Goal: Task Accomplishment & Management: Complete application form

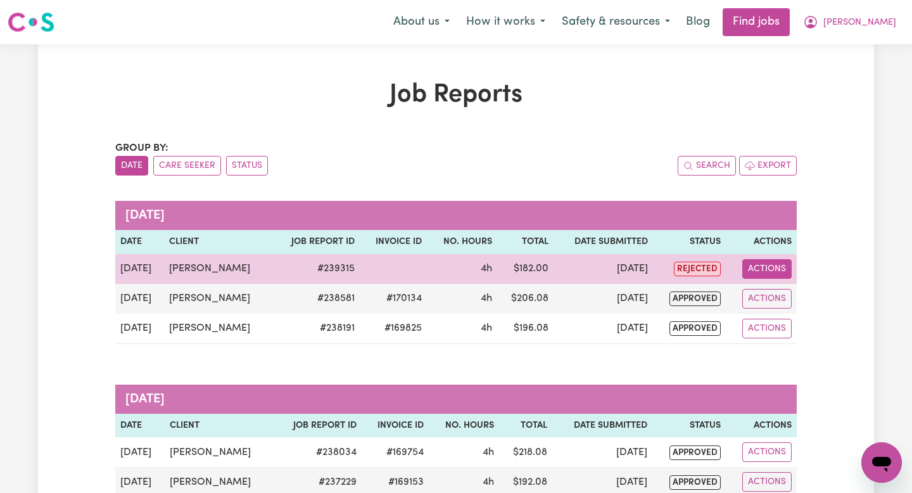
click at [753, 267] on button "Actions" at bounding box center [767, 269] width 49 height 20
click at [767, 314] on link "Delete" at bounding box center [797, 323] width 108 height 25
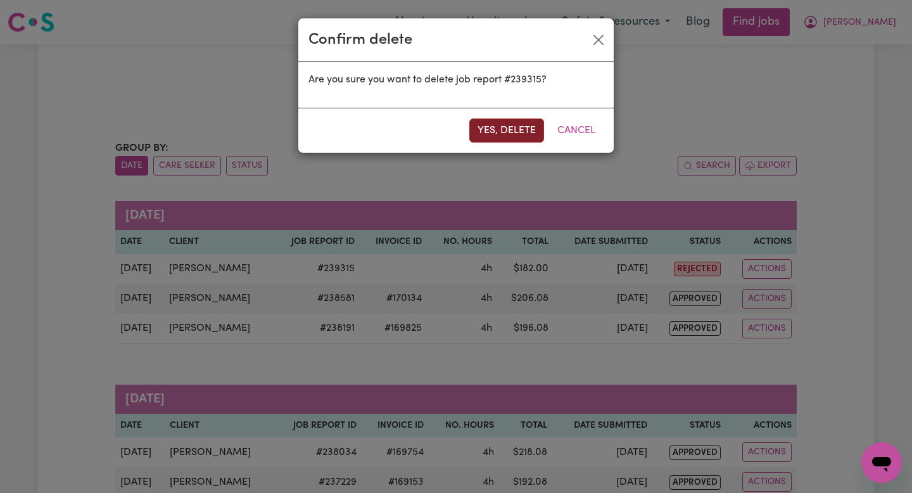
click at [517, 129] on button "Yes, delete" at bounding box center [507, 130] width 75 height 24
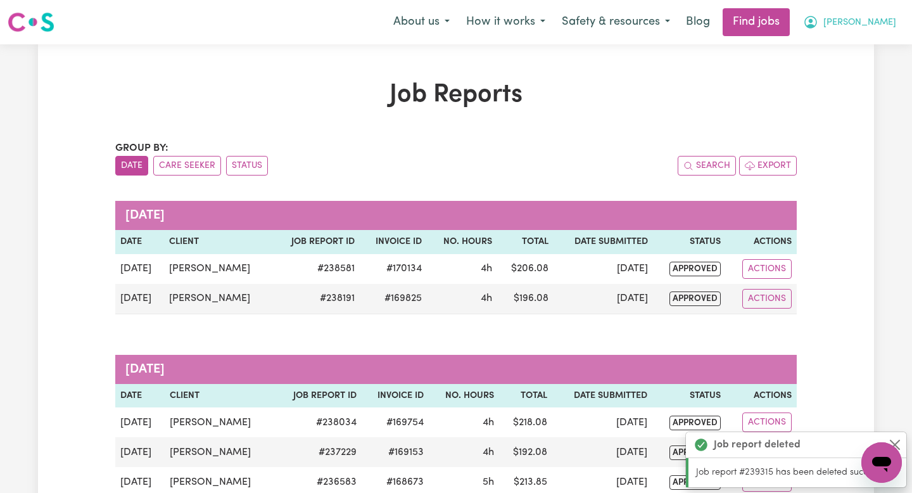
click at [866, 16] on span "[PERSON_NAME]" at bounding box center [860, 23] width 73 height 14
click at [853, 48] on link "My Account" at bounding box center [854, 49] width 100 height 24
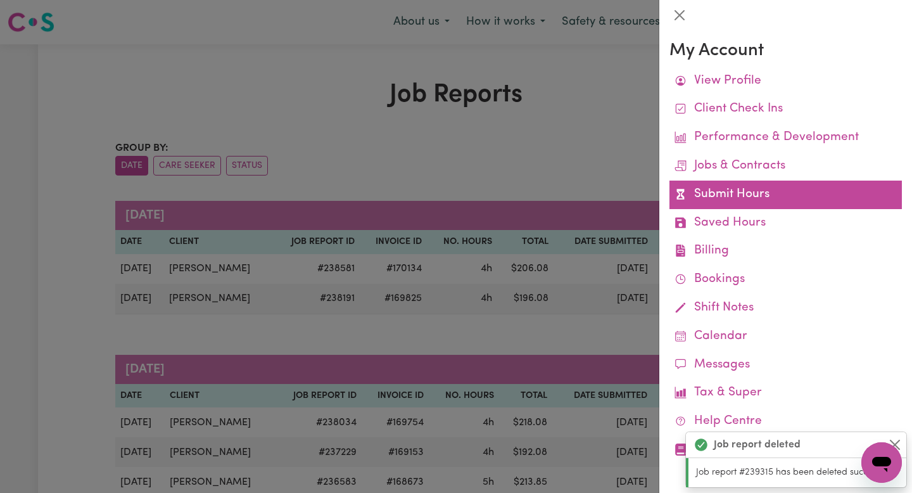
click at [755, 188] on link "Submit Hours" at bounding box center [786, 195] width 233 height 29
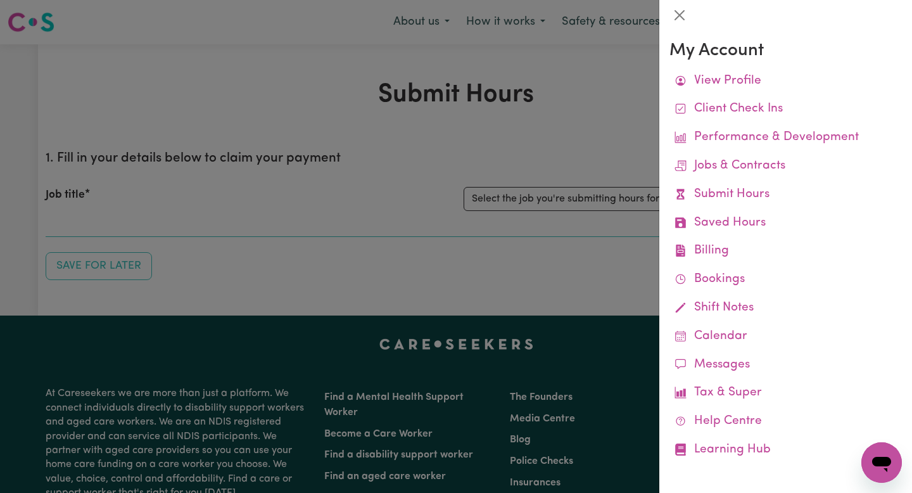
click at [615, 203] on div at bounding box center [456, 246] width 912 height 493
click at [615, 203] on select "Select the job you're submitting hours for... [[PERSON_NAME]] [DATE]" at bounding box center [665, 199] width 403 height 24
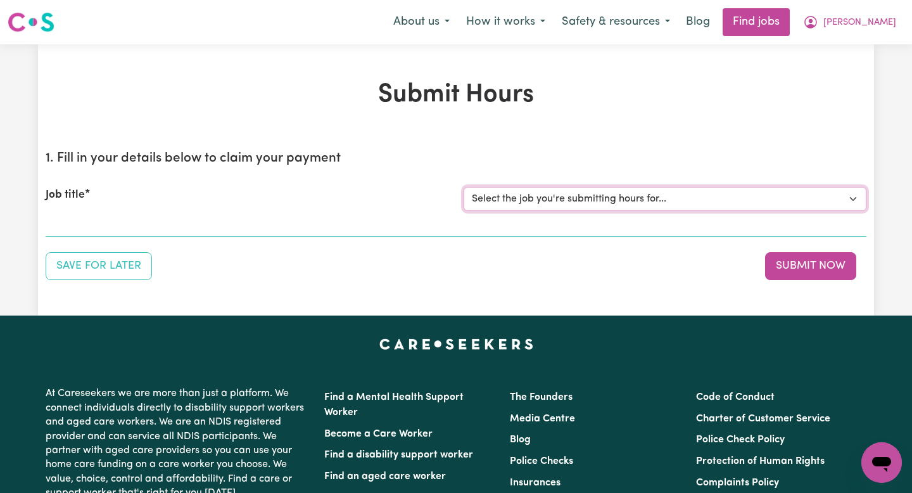
click at [615, 203] on select "Select the job you're submitting hours for... [[PERSON_NAME]] [DATE]" at bounding box center [665, 199] width 403 height 24
select select "13779"
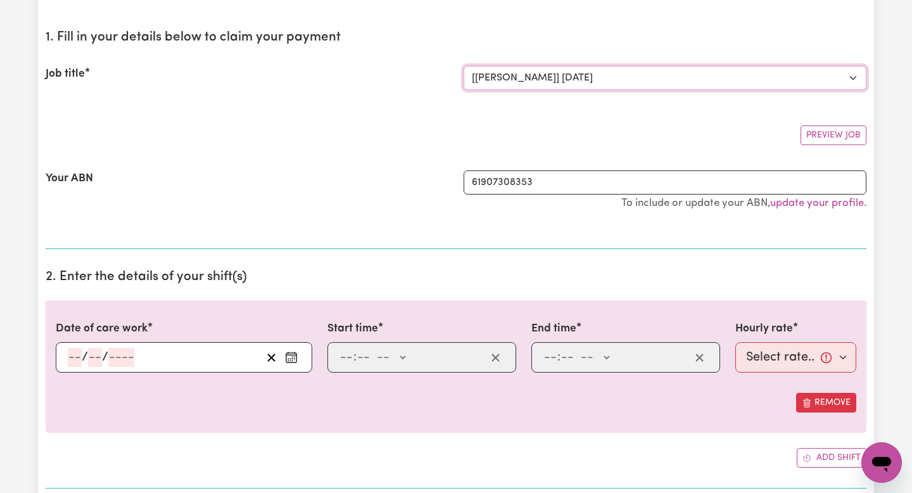
scroll to position [158, 0]
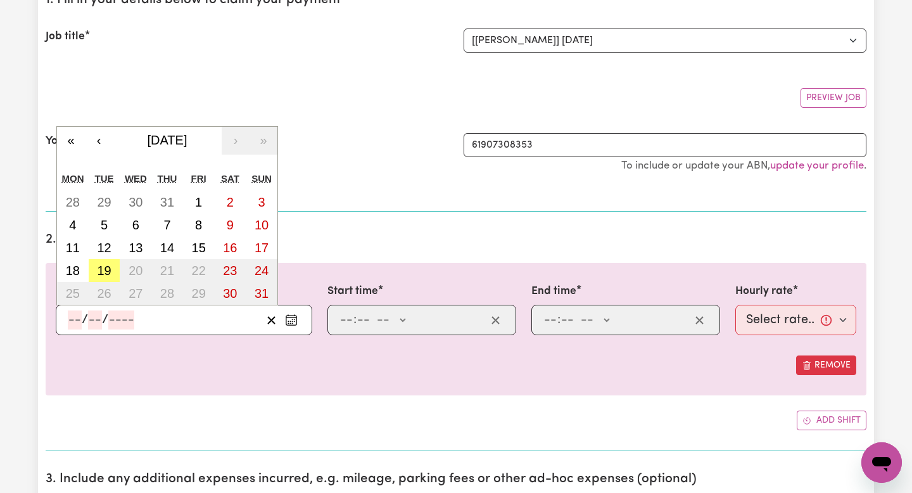
click at [71, 314] on input "number" at bounding box center [75, 319] width 14 height 19
click at [124, 248] on button "13" at bounding box center [136, 247] width 32 height 23
type input "[DATE]"
type input "13"
type input "8"
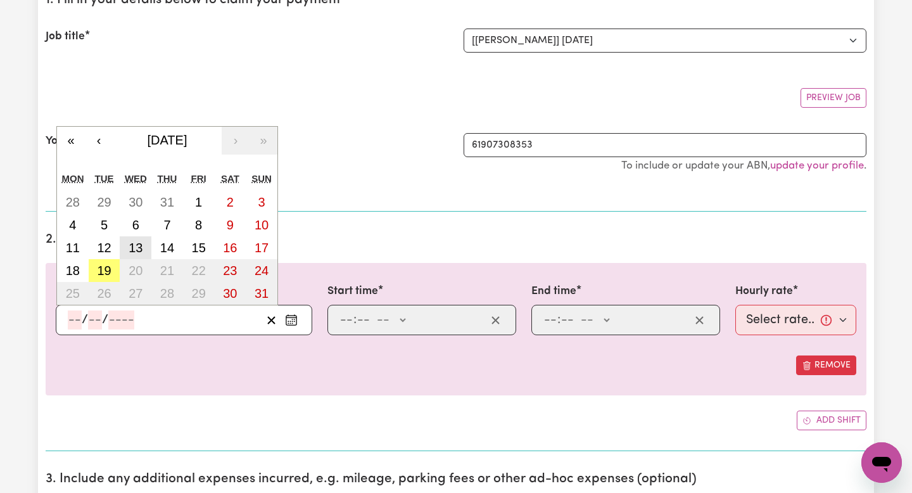
type input "2025"
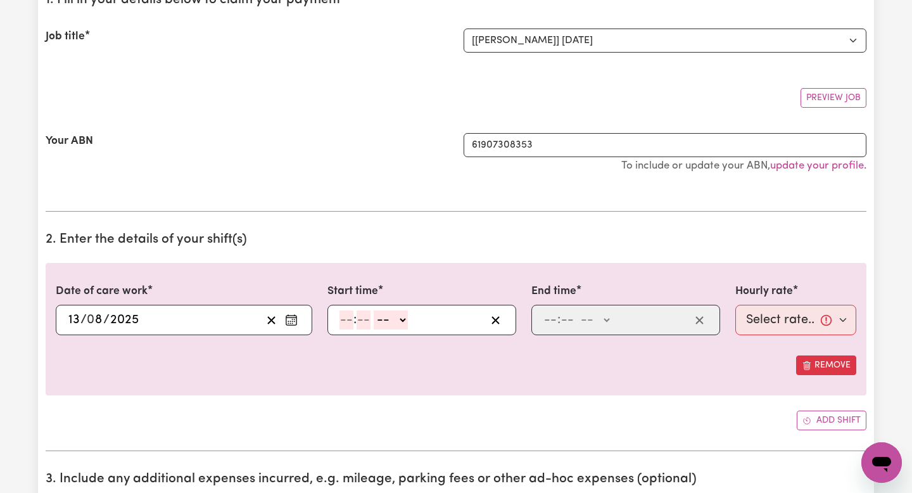
click at [350, 314] on input "number" at bounding box center [347, 319] width 14 height 19
type input "9"
type input "00"
click at [381, 319] on select "-- AM PM" at bounding box center [389, 319] width 34 height 19
click at [386, 328] on select "-- AM PM" at bounding box center [389, 319] width 34 height 19
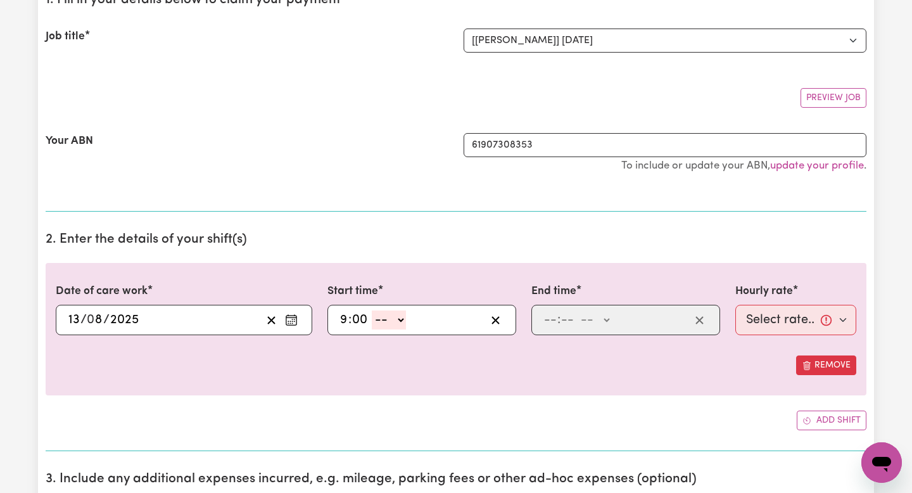
select select "am"
type input "09:00"
type input "0"
click at [551, 323] on input "number" at bounding box center [551, 319] width 14 height 19
type input "1"
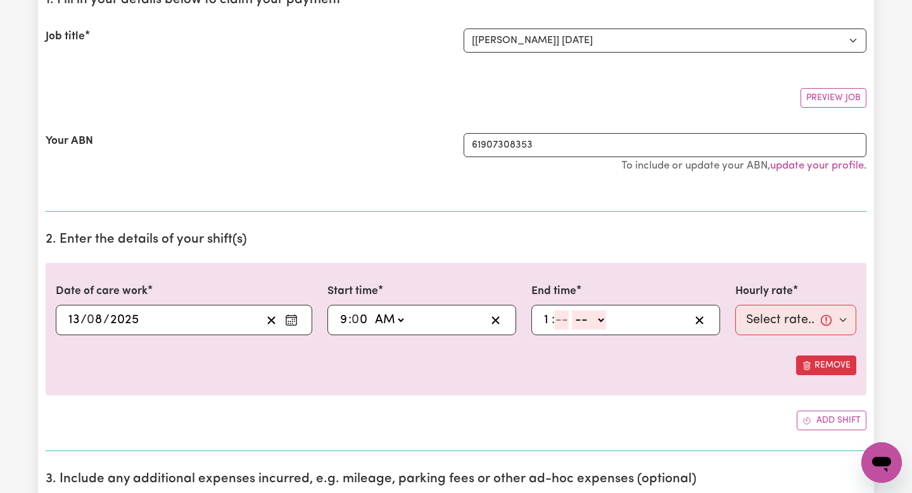
click at [571, 319] on span at bounding box center [570, 320] width 3 height 14
click at [560, 320] on input "number" at bounding box center [562, 319] width 14 height 19
type input "00"
click at [573, 321] on span at bounding box center [573, 320] width 3 height 14
click at [586, 321] on select "-- AM PM" at bounding box center [592, 319] width 34 height 19
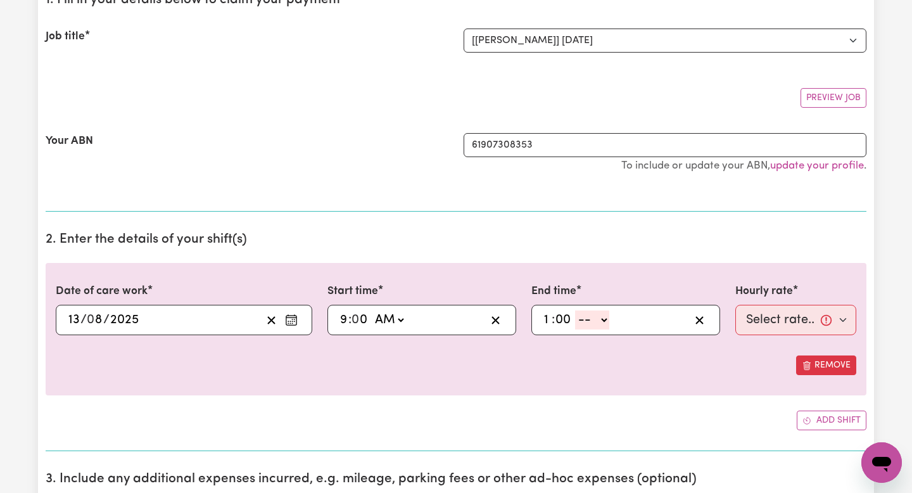
select select "pm"
type input "13:00"
type input "0"
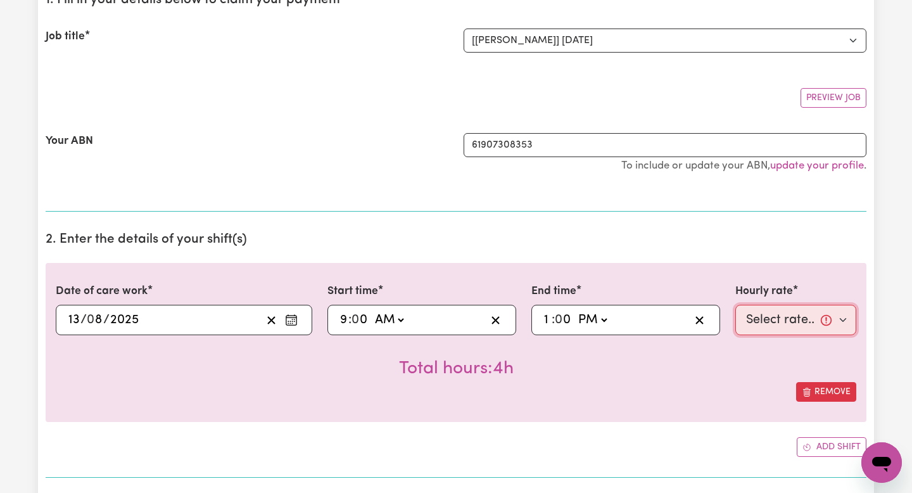
click at [783, 317] on select "Select rate... $50.00 (Weekday)" at bounding box center [796, 320] width 121 height 30
select select "50-Weekday"
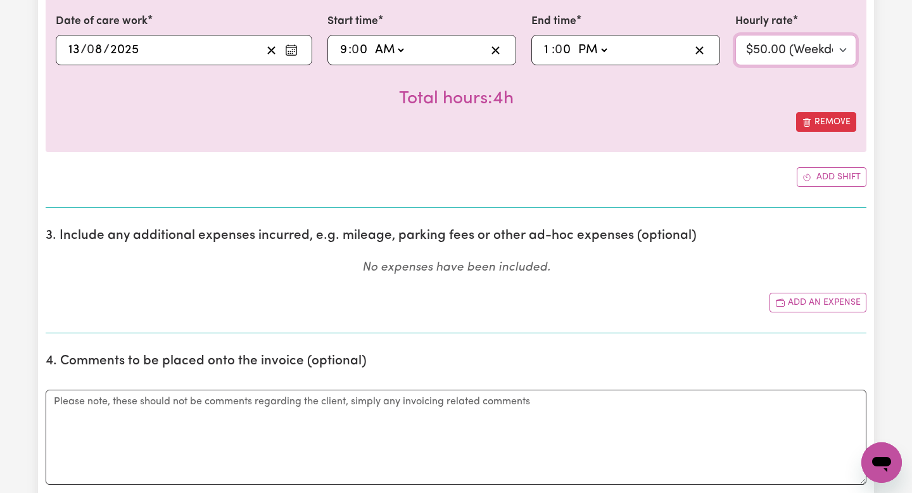
scroll to position [389, 0]
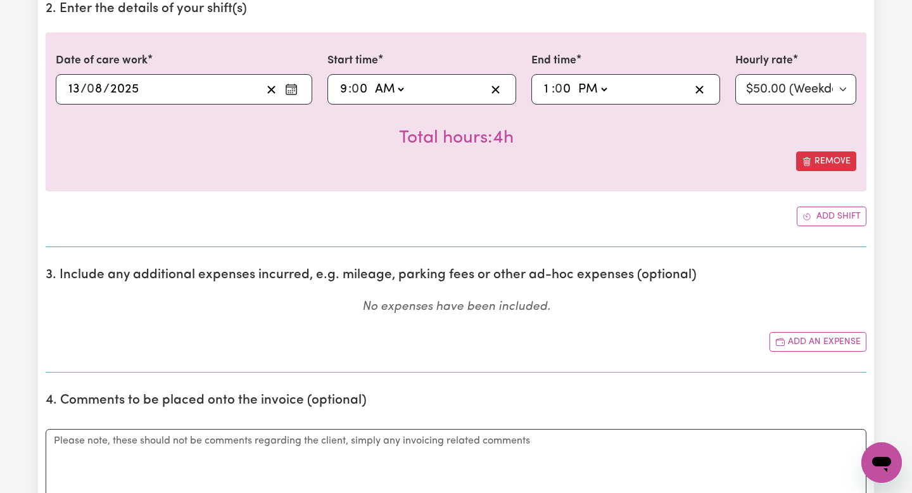
click at [819, 324] on section "3. Include any additional expenses incurred, e.g. mileage, parking fees or othe…" at bounding box center [456, 314] width 821 height 115
click at [819, 334] on button "Add an expense" at bounding box center [818, 342] width 97 height 20
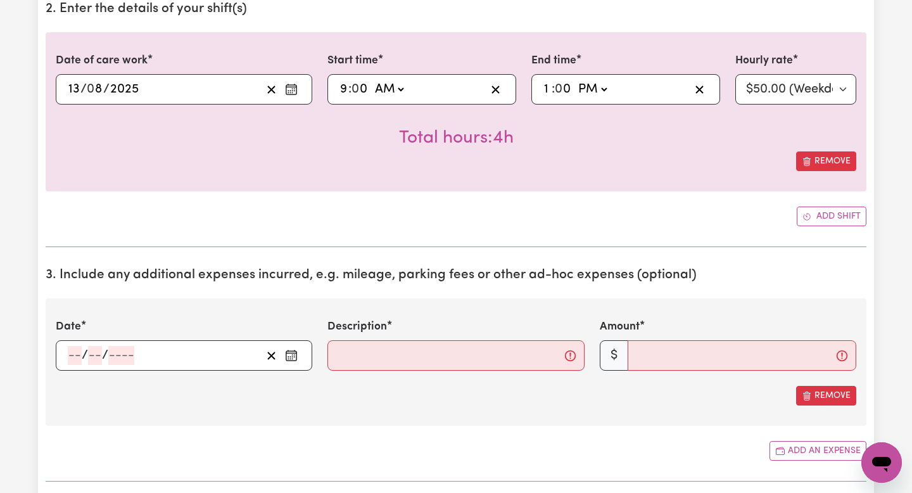
click at [77, 350] on input "number" at bounding box center [75, 355] width 14 height 19
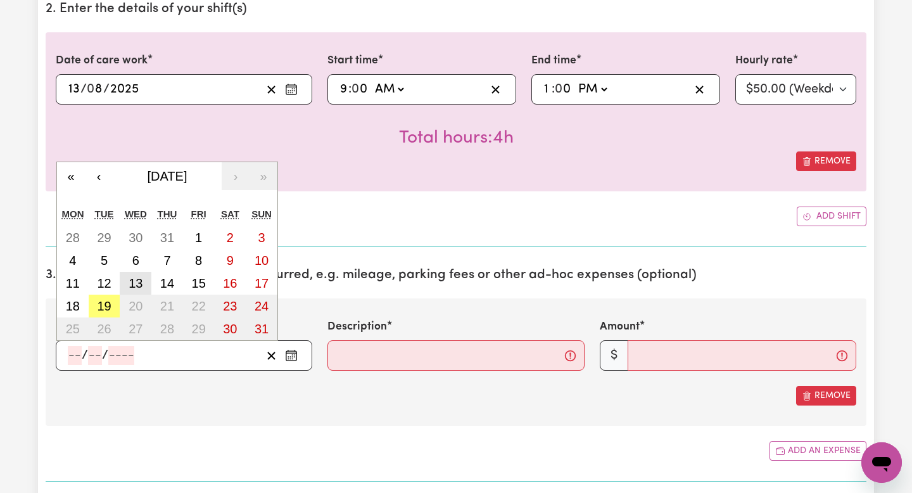
click at [136, 280] on abbr "13" at bounding box center [136, 283] width 14 height 14
type input "[DATE]"
type input "13"
type input "8"
type input "2025"
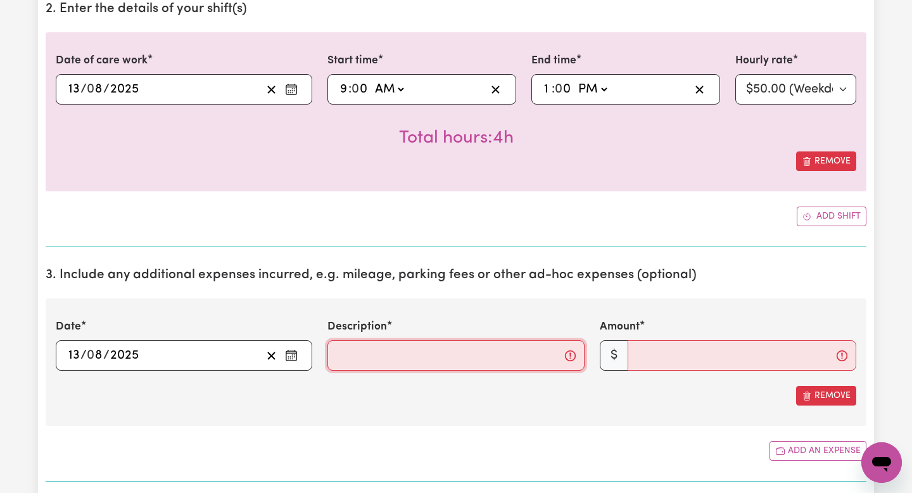
click at [432, 353] on input "Description" at bounding box center [456, 355] width 257 height 30
type input "kms and driving"
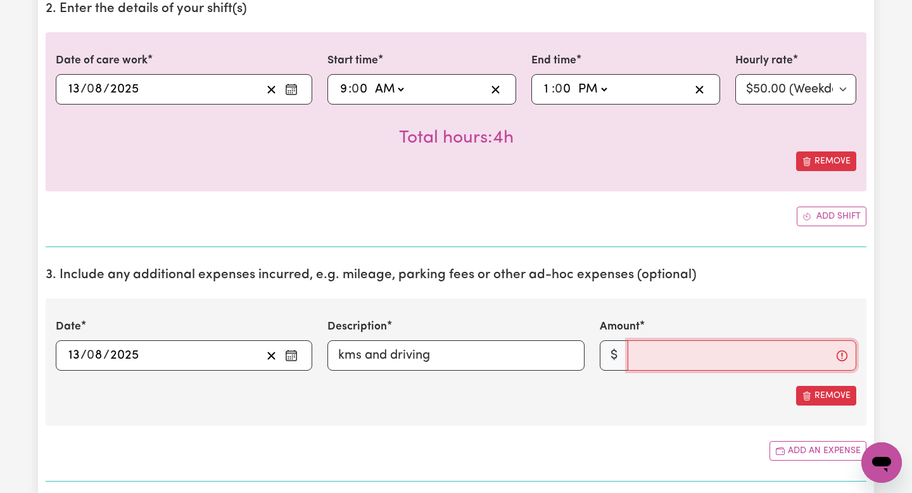
click at [643, 368] on input "Amount" at bounding box center [742, 355] width 229 height 30
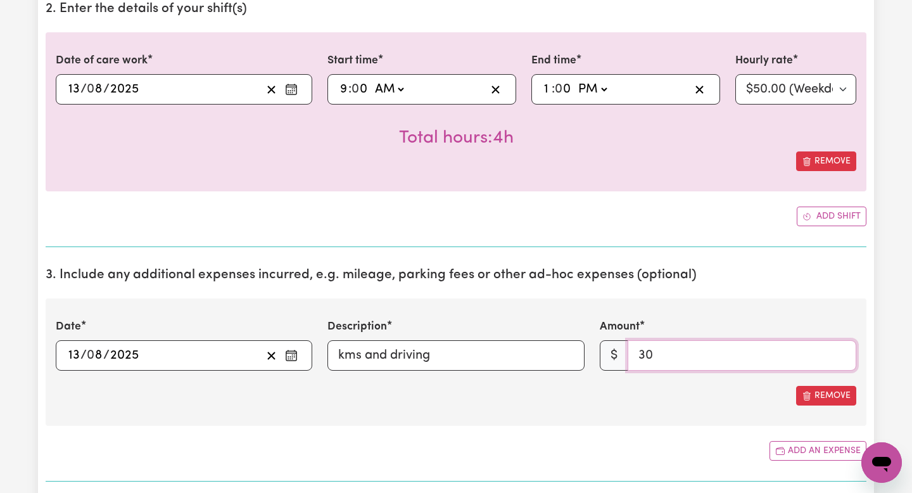
type input "30"
click at [742, 408] on div "Date [DATE] 13 / 0 8 / 2025 « ‹ [DATE] › » Mon Tue Wed Thu Fri Sat Sun 28 29 30…" at bounding box center [456, 361] width 821 height 127
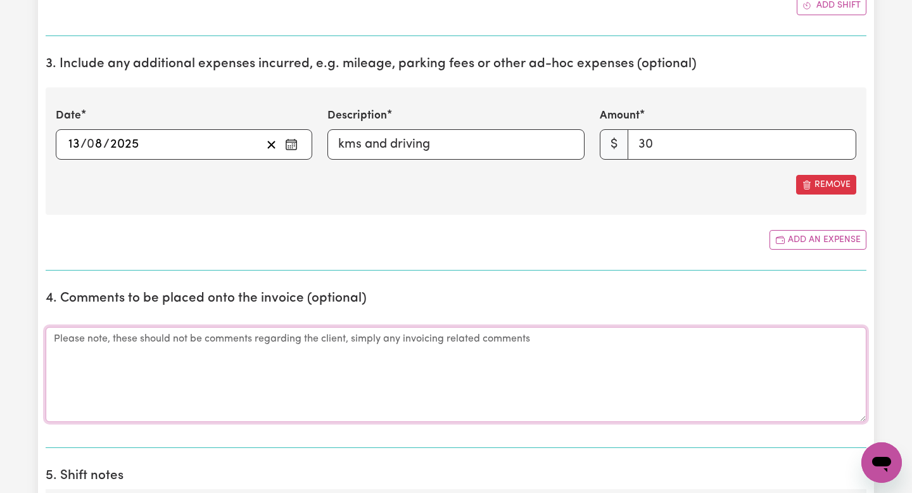
click at [494, 388] on textarea "Comments" at bounding box center [456, 374] width 821 height 95
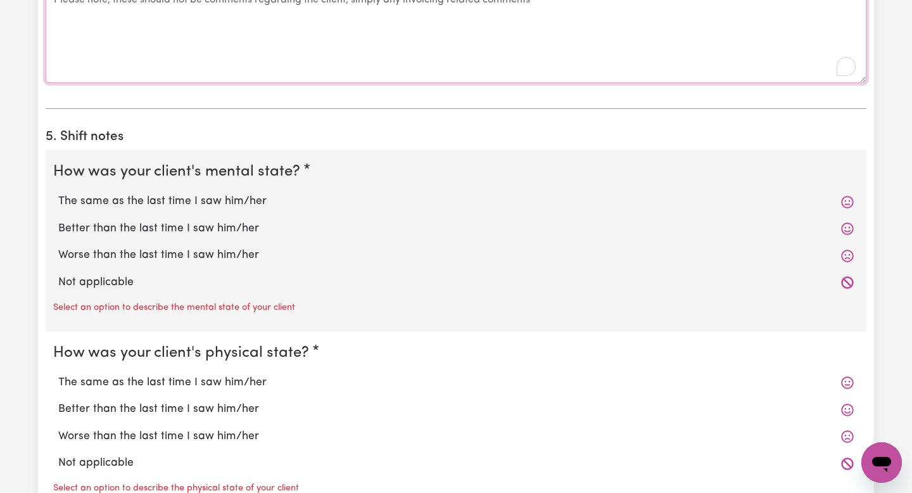
scroll to position [990, 0]
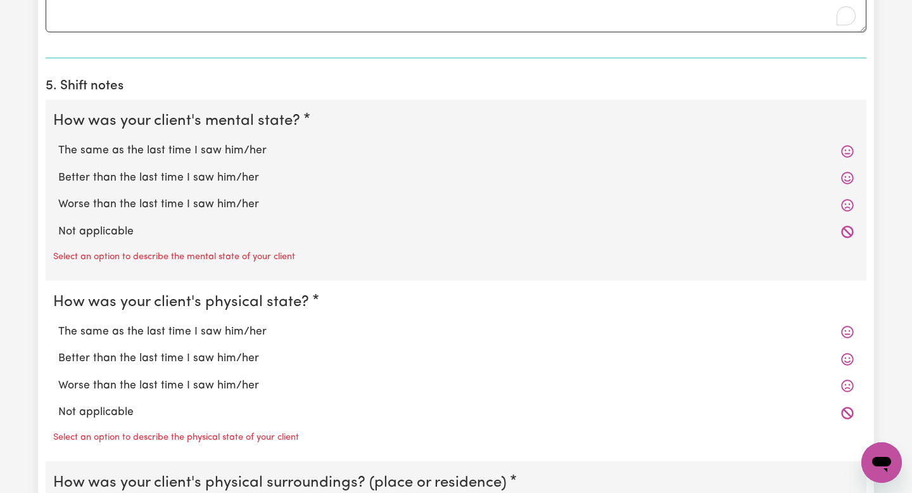
click at [403, 154] on label "The same as the last time I saw him/her" at bounding box center [456, 151] width 796 height 16
click at [58, 143] on input "The same as the last time I saw him/her" at bounding box center [58, 142] width 1 height 1
radio input "true"
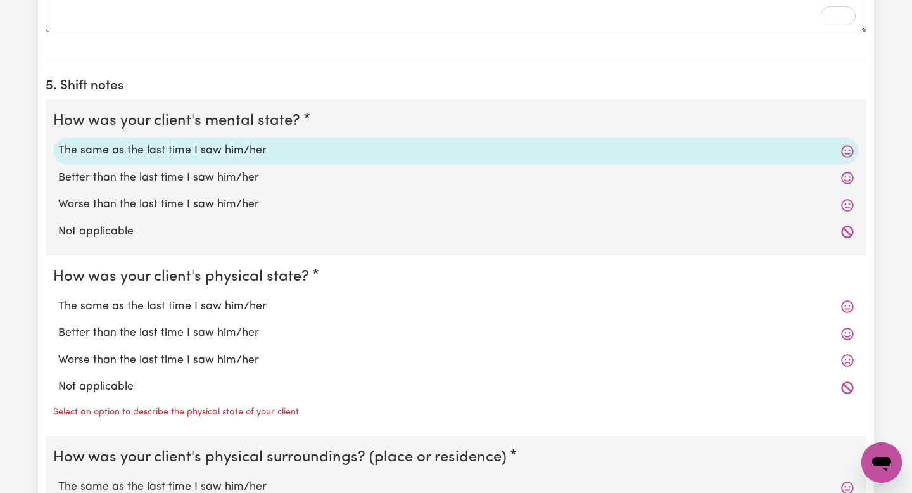
click at [343, 299] on label "The same as the last time I saw him/her" at bounding box center [456, 306] width 796 height 16
click at [58, 298] on input "The same as the last time I saw him/her" at bounding box center [58, 298] width 1 height 1
radio input "true"
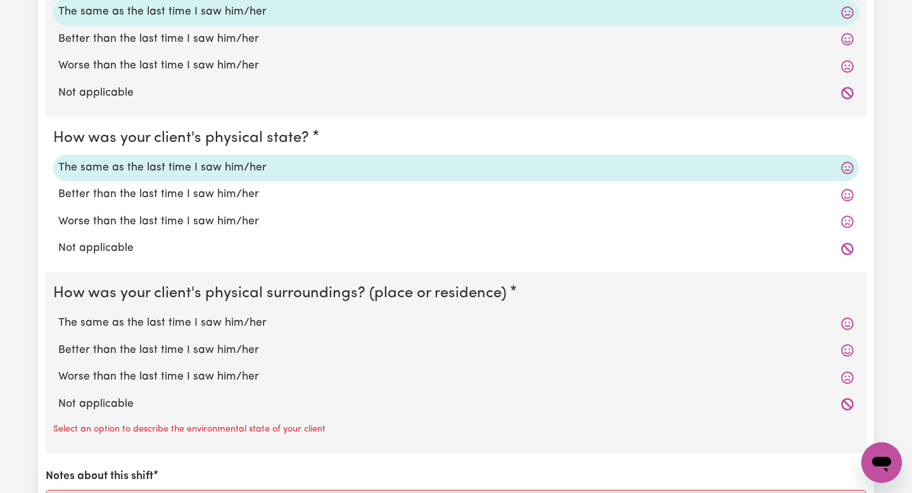
scroll to position [1129, 0]
click at [274, 328] on label "The same as the last time I saw him/her" at bounding box center [456, 322] width 796 height 16
click at [58, 314] on input "The same as the last time I saw him/her" at bounding box center [58, 314] width 1 height 1
radio input "true"
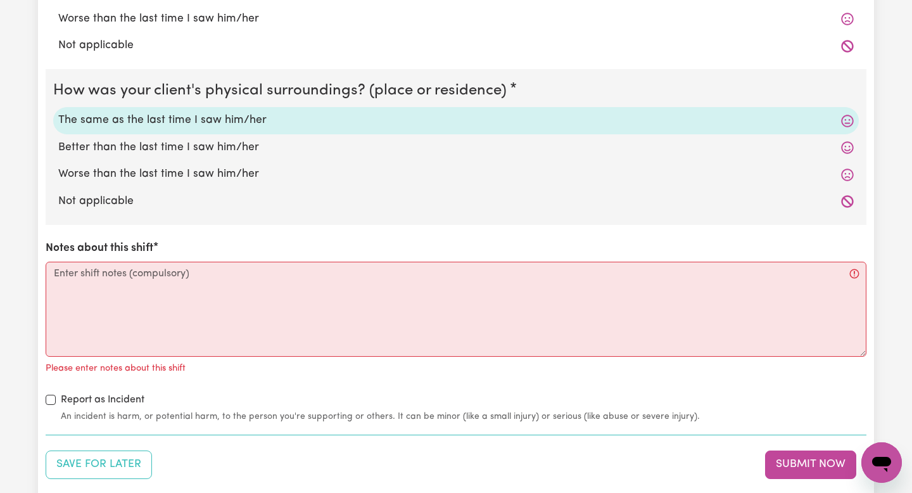
scroll to position [1340, 0]
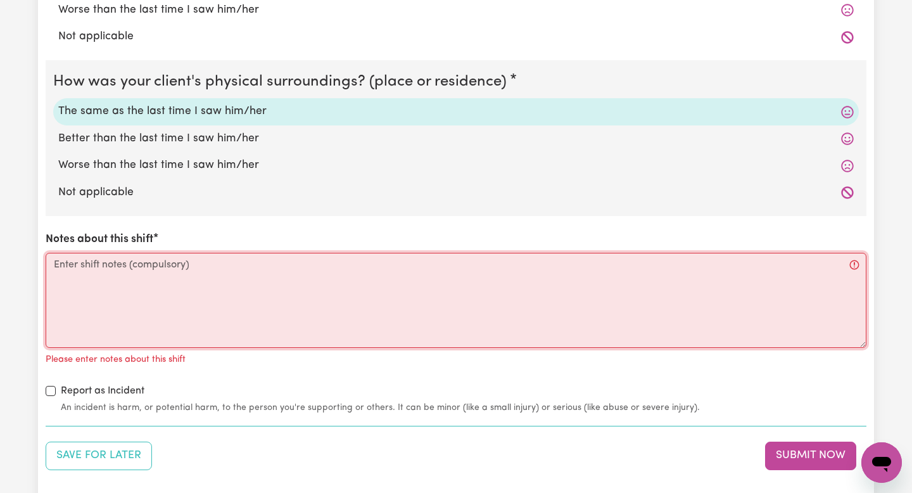
click at [319, 311] on textarea "Notes about this shift" at bounding box center [456, 300] width 821 height 95
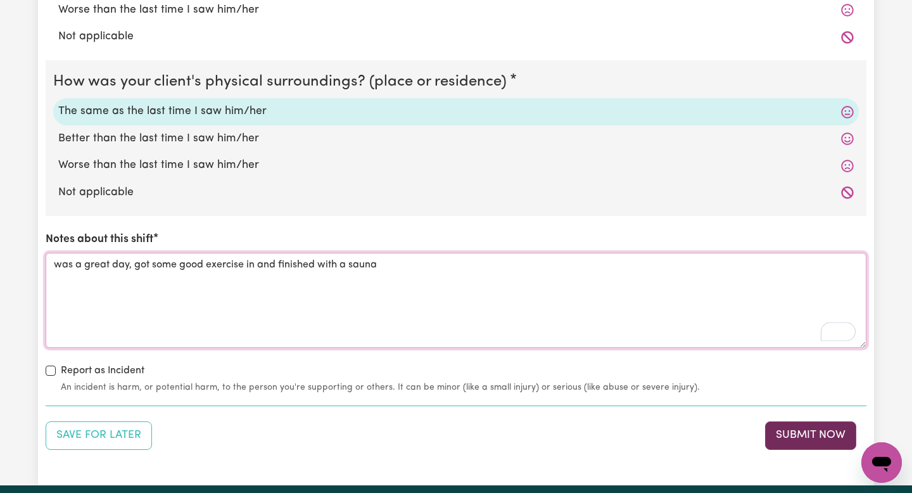
type textarea "was a great day, got some good exercise in and finished with a sauna"
click at [780, 449] on button "Submit Now" at bounding box center [810, 435] width 91 height 28
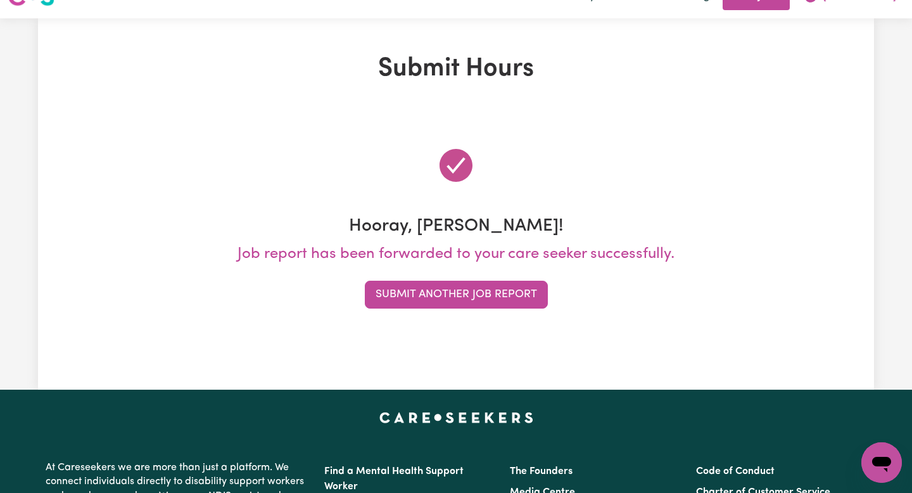
scroll to position [0, 0]
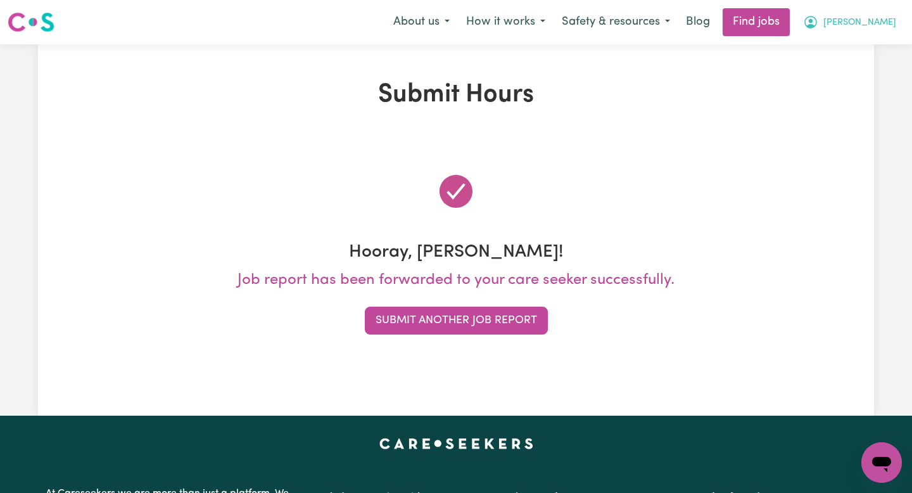
click at [819, 22] on icon "My Account" at bounding box center [810, 22] width 15 height 15
click at [848, 56] on link "My Account" at bounding box center [854, 49] width 100 height 24
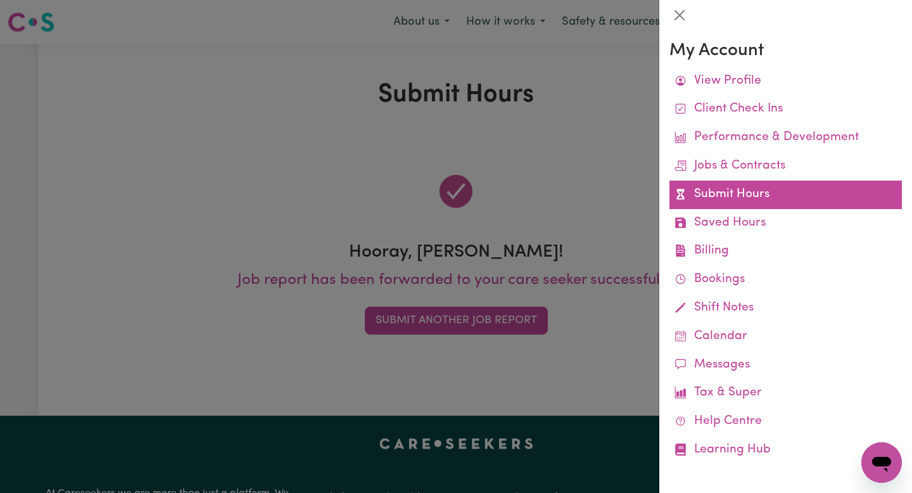
click at [745, 187] on link "Submit Hours" at bounding box center [786, 195] width 233 height 29
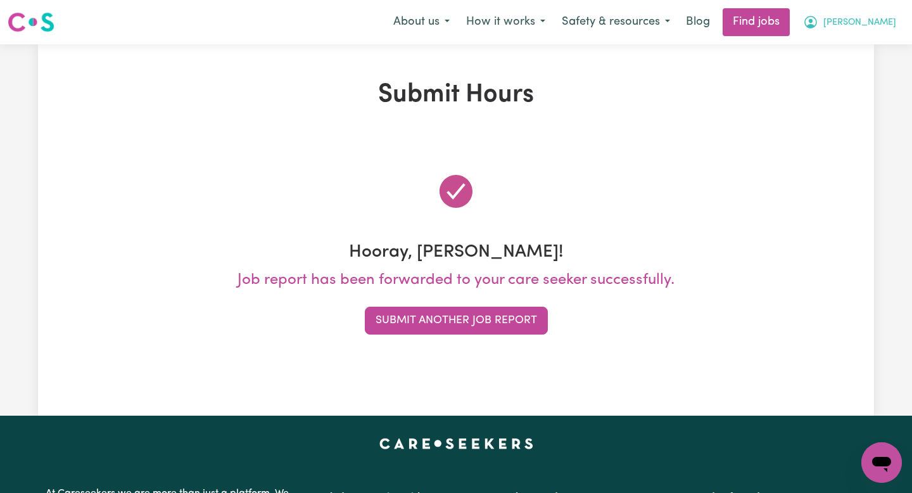
click at [863, 34] on button "[PERSON_NAME]" at bounding box center [850, 22] width 110 height 27
click at [845, 52] on link "My Account" at bounding box center [854, 49] width 100 height 24
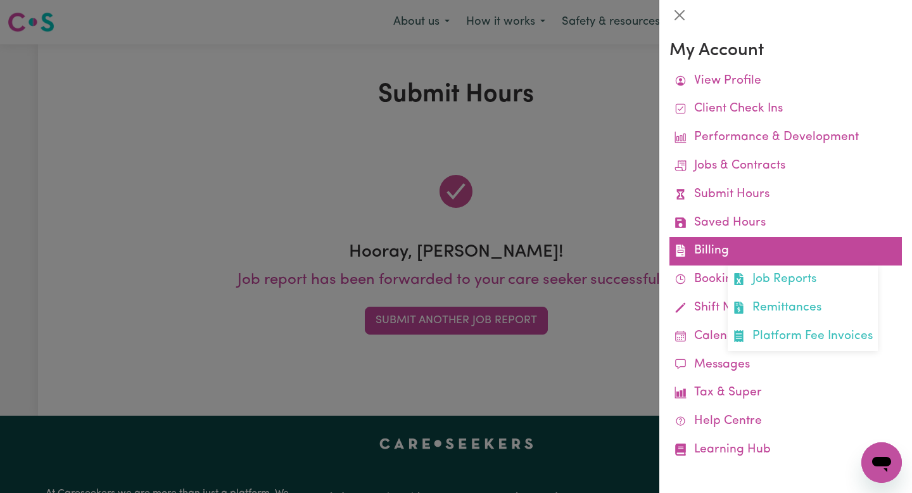
click at [749, 242] on link "Billing Job Reports Remittances Platform Fee Invoices" at bounding box center [786, 251] width 233 height 29
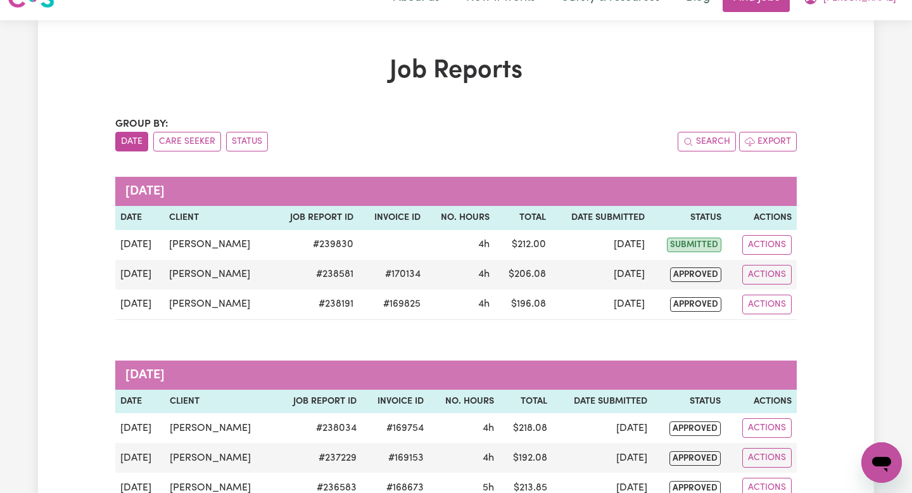
scroll to position [3, 0]
